Goal: Information Seeking & Learning: Find contact information

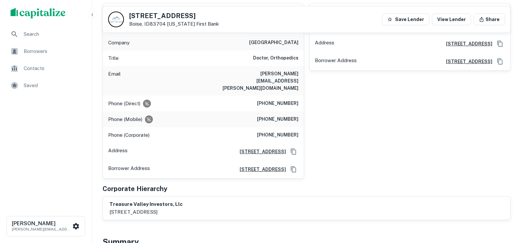
scroll to position [263, 0]
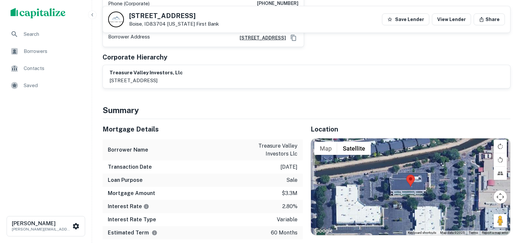
click at [405, 173] on div at bounding box center [411, 186] width 200 height 97
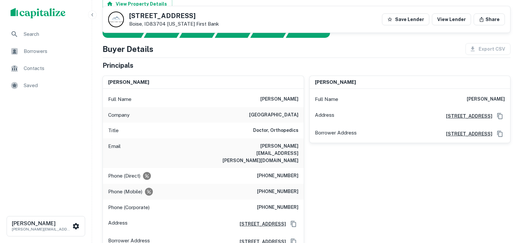
scroll to position [0, 0]
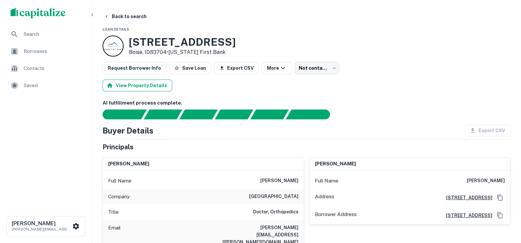
click at [136, 84] on button "View Property Details" at bounding box center [138, 86] width 70 height 12
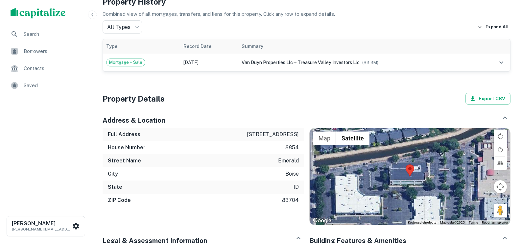
scroll to position [132, 0]
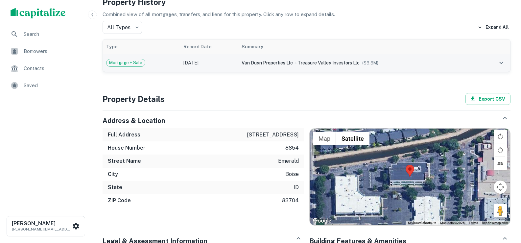
click at [399, 62] on div "van duyn properties llc → treasure valley investors llc ($ 3.3M )" at bounding box center [359, 62] width 235 height 7
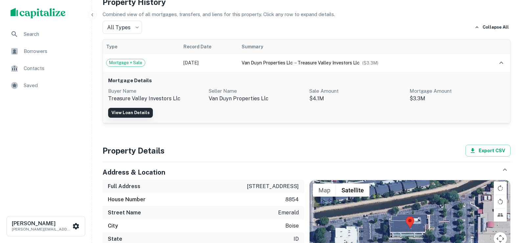
click at [143, 109] on link "View Loan Details" at bounding box center [130, 113] width 45 height 10
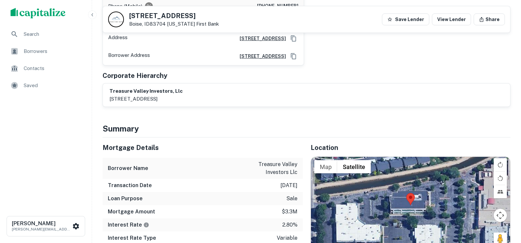
scroll to position [263, 0]
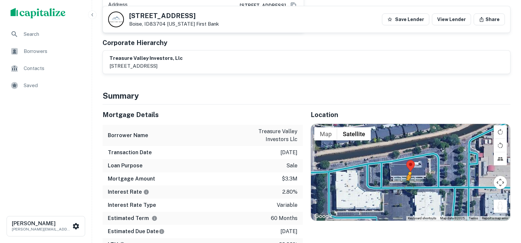
drag, startPoint x: 502, startPoint y: 188, endPoint x: 409, endPoint y: 174, distance: 94.8
click at [409, 174] on div "To activate drag with keyboard, press Alt + Enter. Once in keyboard drag state,…" at bounding box center [411, 172] width 200 height 97
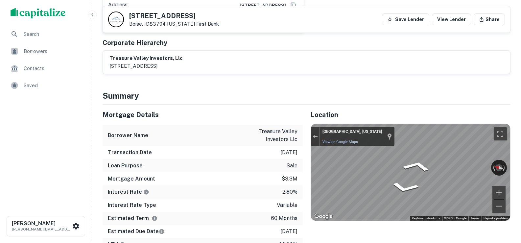
click at [345, 124] on div "← Move left → Move right ↑ Move up ↓ Move down + Zoom in - Zoom out Boise, Idah…" at bounding box center [411, 172] width 200 height 97
click at [423, 157] on icon "Go East" at bounding box center [416, 165] width 45 height 17
click at [485, 154] on div "← Move left → Move right ↑ Move up ↓ Move down + Zoom in - Zoom out Boise, Idah…" at bounding box center [411, 172] width 200 height 97
click at [389, 148] on div "← Move left → Move right ↑ Move up ↓ Move down + Zoom in - Zoom out Boise, Idah…" at bounding box center [411, 172] width 200 height 97
drag, startPoint x: 340, startPoint y: 123, endPoint x: 473, endPoint y: 156, distance: 136.9
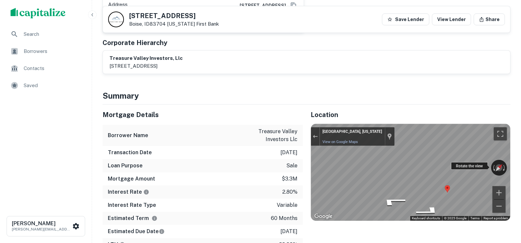
click at [474, 155] on div "← Move left → Move right ↑ Move up ↓ Move down + Zoom in - Zoom out Boise, Idah…" at bounding box center [411, 172] width 200 height 97
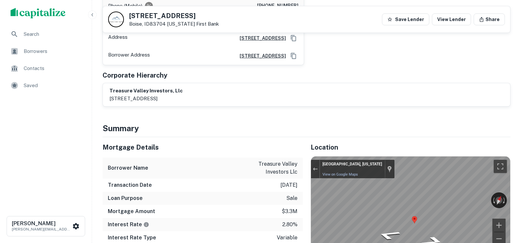
scroll to position [230, 0]
click at [163, 17] on h5 "[STREET_ADDRESS]" at bounding box center [174, 15] width 90 height 7
copy h5 "[STREET_ADDRESS]"
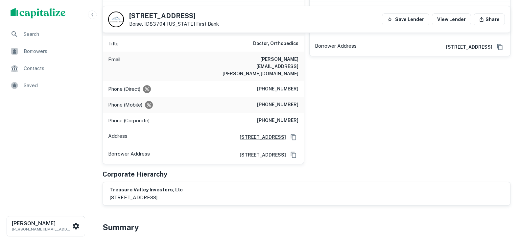
scroll to position [0, 0]
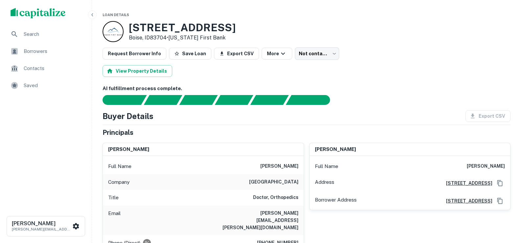
click at [34, 30] on div "Search" at bounding box center [45, 34] width 81 height 16
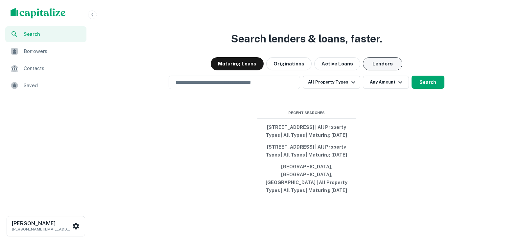
click at [381, 61] on button "Lenders" at bounding box center [382, 63] width 39 height 13
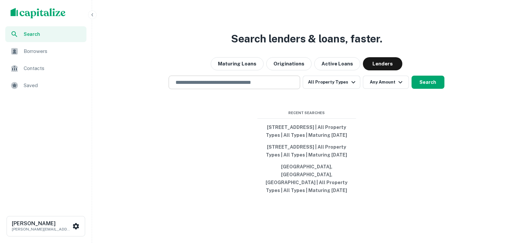
click at [264, 84] on input "text" at bounding box center [235, 83] width 126 height 8
paste input "**********"
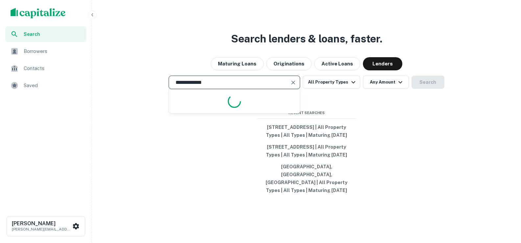
drag, startPoint x: 264, startPoint y: 83, endPoint x: 184, endPoint y: 83, distance: 79.9
click at [184, 83] on input "**********" at bounding box center [230, 83] width 116 height 8
type input "*"
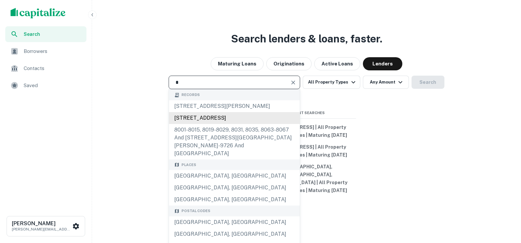
type input "**********"
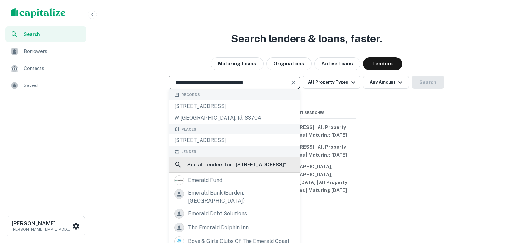
click at [239, 166] on h6 "See all lenders for " 8854 W Emerald St, Boise, ID 83704 "" at bounding box center [236, 165] width 99 height 8
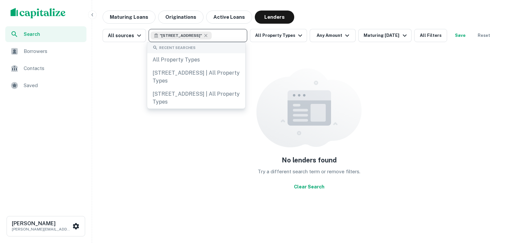
click at [228, 38] on input "text" at bounding box center [228, 35] width 33 height 9
